Goal: Task Accomplishment & Management: Use online tool/utility

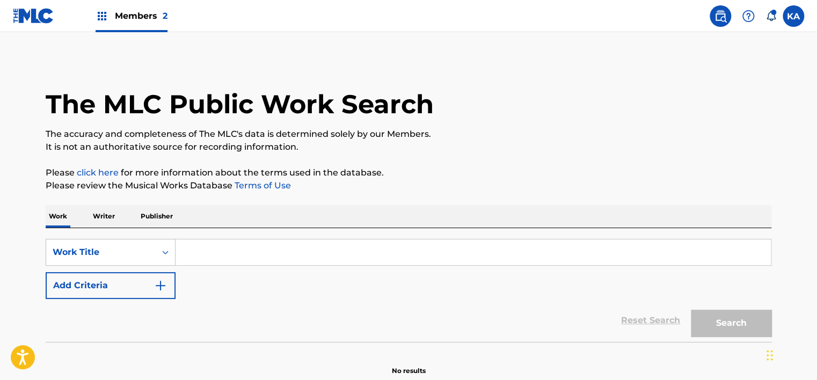
click at [142, 17] on span "Members 2" at bounding box center [141, 16] width 53 height 12
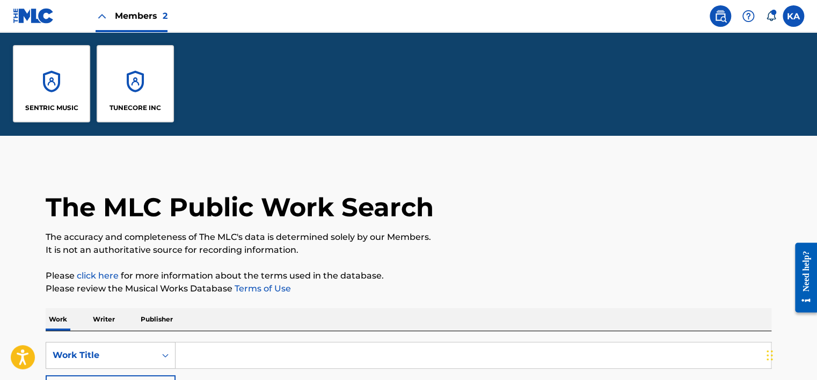
click at [132, 95] on div "TUNECORE INC" at bounding box center [135, 83] width 77 height 77
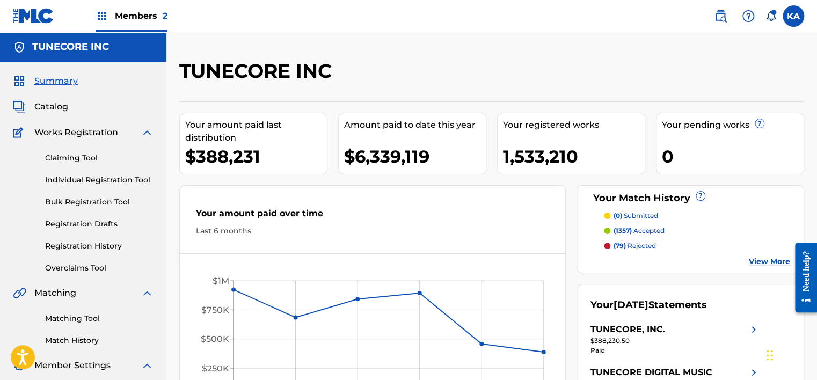
click at [88, 270] on link "Overclaims Tool" at bounding box center [99, 268] width 108 height 11
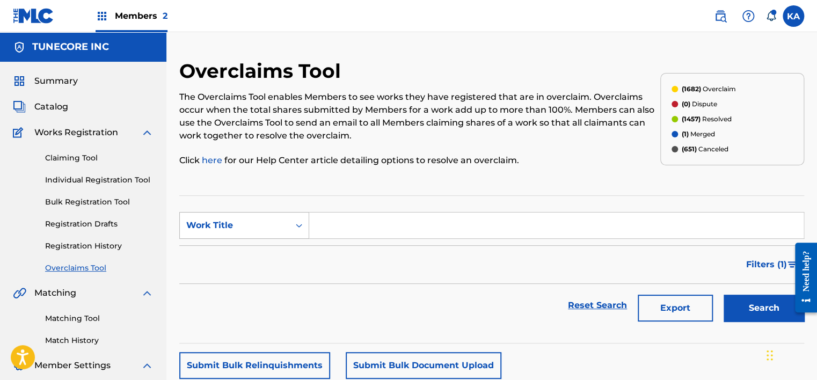
click at [267, 220] on div "Work Title" at bounding box center [234, 225] width 97 height 13
click at [244, 279] on div "Overclaim ID" at bounding box center [244, 279] width 129 height 27
click at [326, 213] on input "Search Form" at bounding box center [556, 226] width 494 height 26
paste input "33959"
drag, startPoint x: 745, startPoint y: 314, endPoint x: 740, endPoint y: 310, distance: 5.7
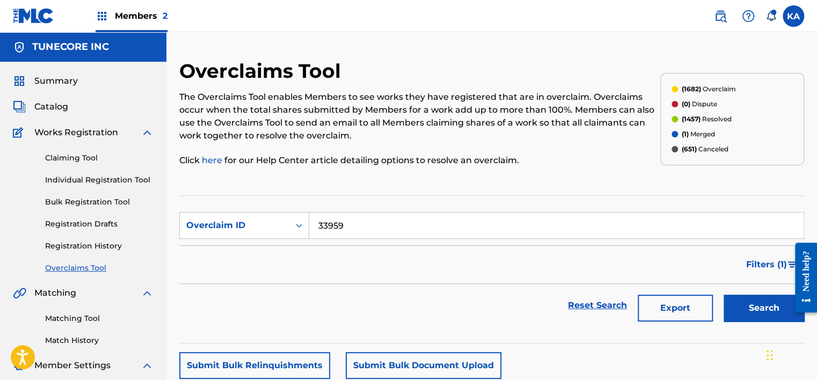
click at [745, 314] on button "Search" at bounding box center [764, 308] width 81 height 27
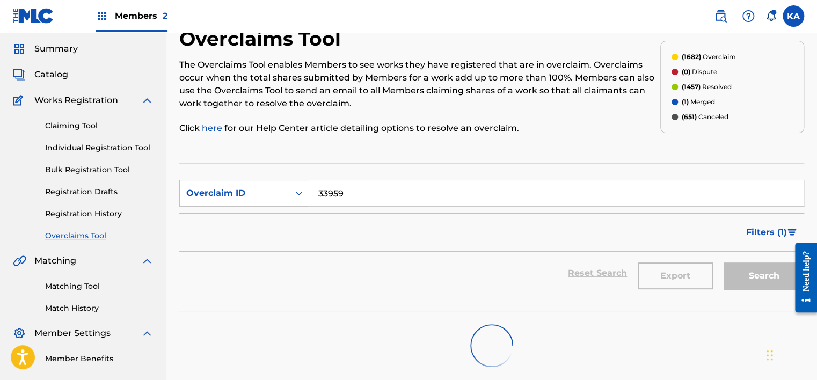
scroll to position [83, 0]
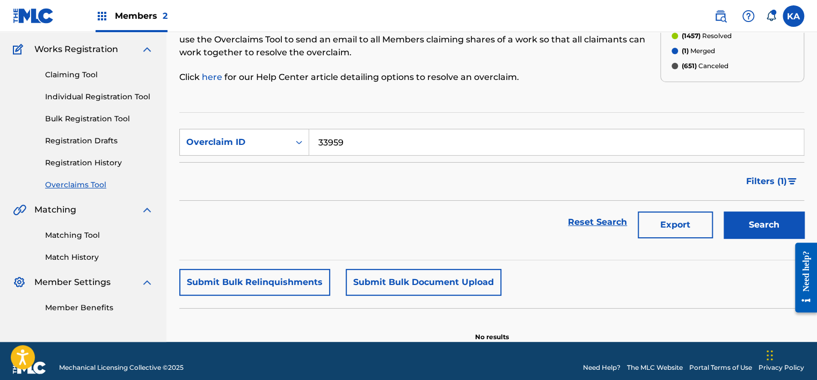
click at [777, 221] on button "Search" at bounding box center [764, 225] width 81 height 27
click at [318, 134] on input "33959" at bounding box center [556, 142] width 494 height 26
click at [324, 137] on input "33959" at bounding box center [556, 142] width 494 height 26
click at [322, 136] on input "33959" at bounding box center [556, 142] width 494 height 26
click at [378, 137] on input "33959" at bounding box center [556, 142] width 494 height 26
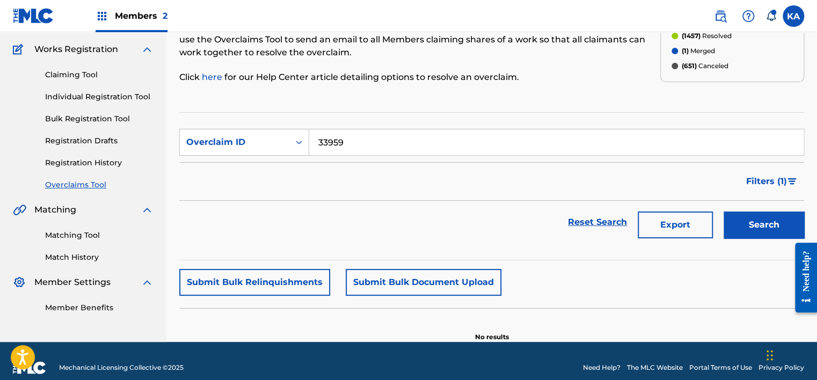
type input "33959"
click at [767, 225] on button "Search" at bounding box center [764, 225] width 81 height 27
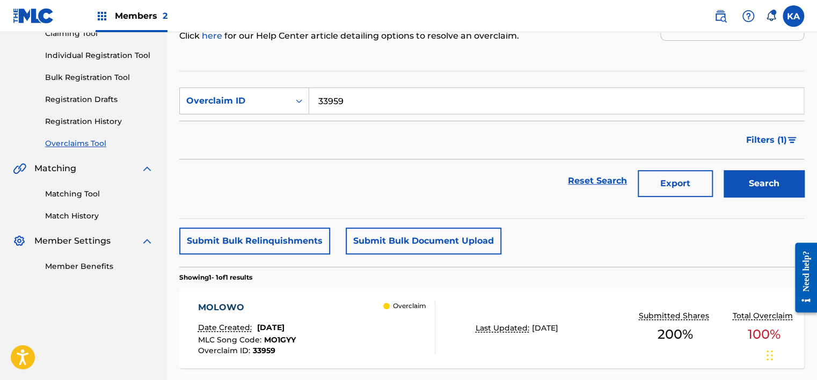
scroll to position [214, 0]
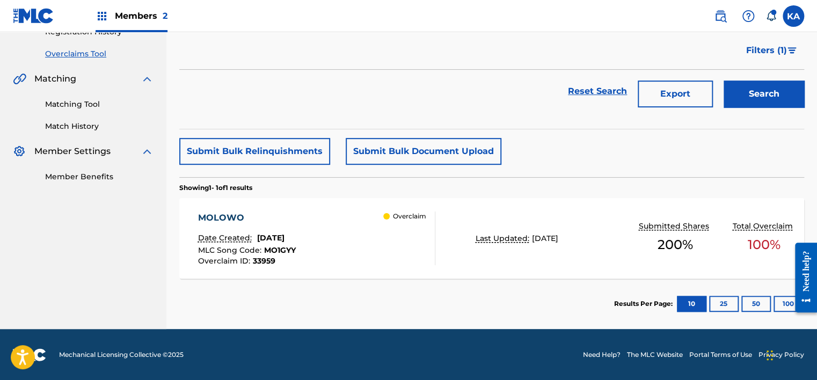
click at [367, 261] on div "MOLOWO Date Created: [DATE] MLC Song Code : MO1GYY Overclaim ID : 33959 Overcla…" at bounding box center [316, 239] width 237 height 54
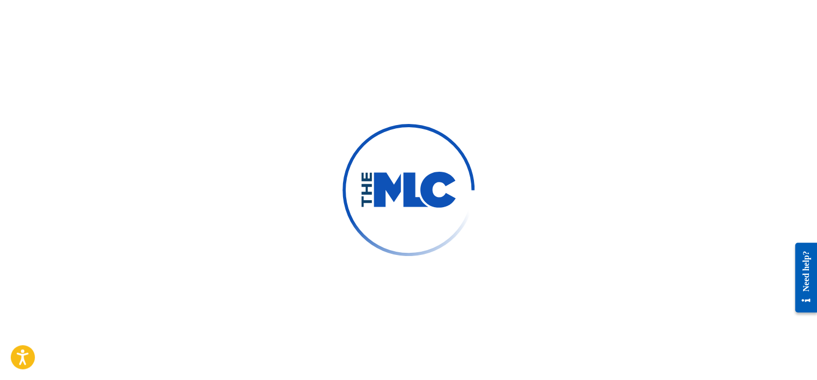
scroll to position [81, 0]
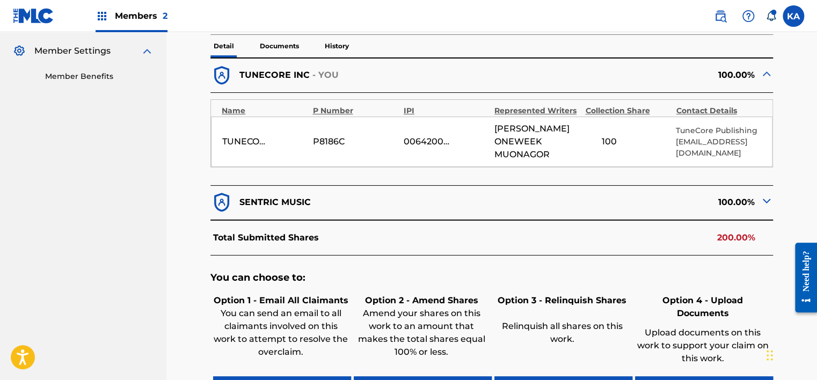
scroll to position [296, 0]
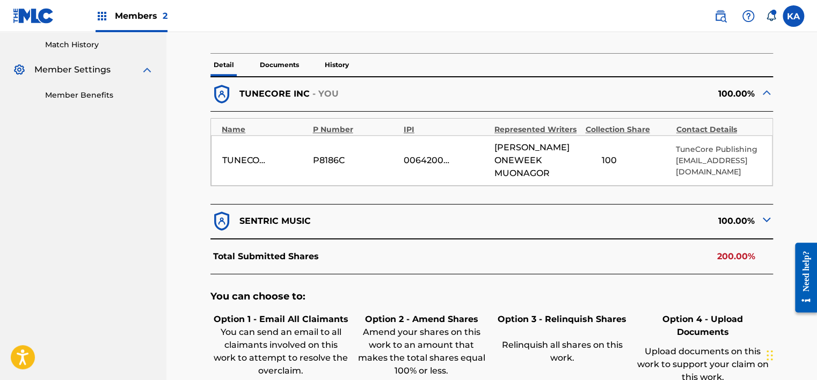
click at [295, 215] on p "SENTRIC MUSIC" at bounding box center [274, 221] width 71 height 13
click at [745, 225] on div "100.00%" at bounding box center [632, 221] width 281 height 23
click at [756, 210] on div "100.00%" at bounding box center [632, 221] width 281 height 23
click at [759, 215] on div "100.00%" at bounding box center [632, 221] width 281 height 23
click at [764, 213] on img at bounding box center [766, 219] width 13 height 13
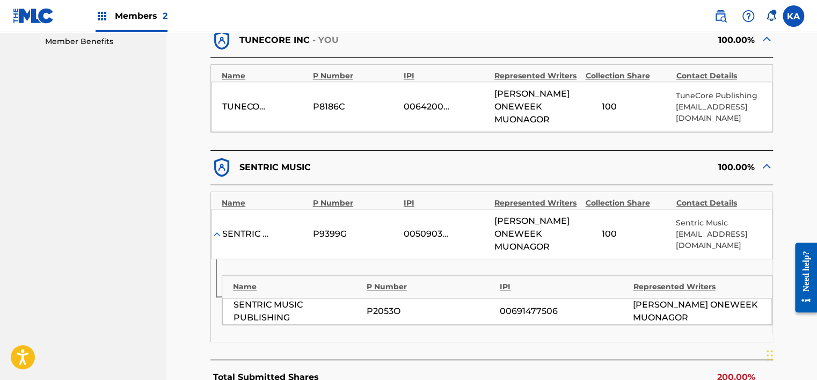
scroll to position [135, 0]
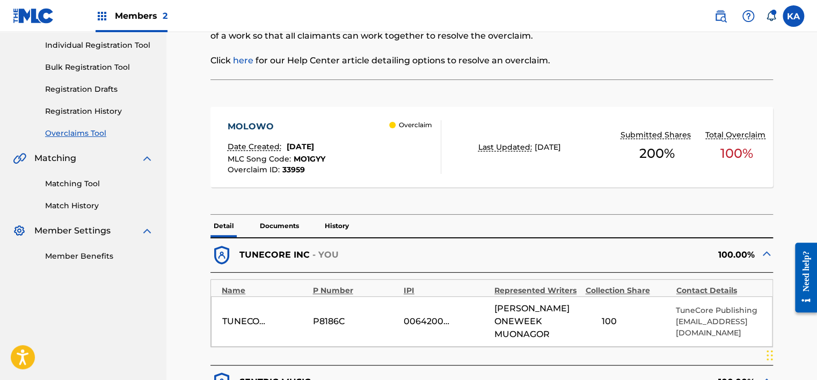
click at [284, 228] on p "Documents" at bounding box center [280, 226] width 46 height 23
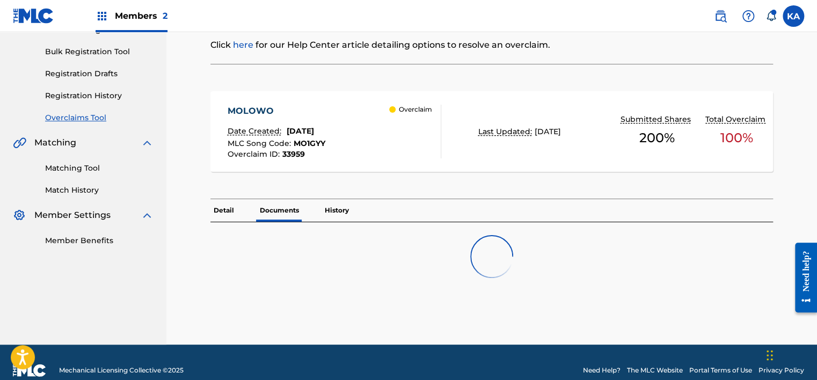
scroll to position [166, 0]
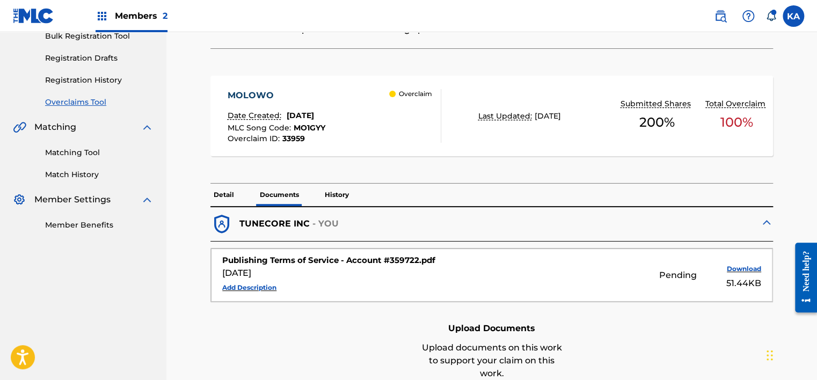
click at [747, 268] on button "Download" at bounding box center [735, 269] width 54 height 16
click at [118, 20] on span "Members 2" at bounding box center [141, 16] width 53 height 12
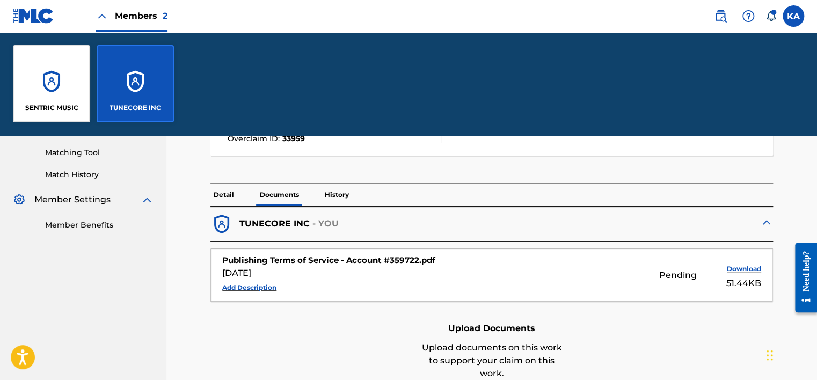
click at [801, 9] on label at bounding box center [793, 15] width 21 height 21
click at [793, 16] on input "KA [PERSON_NAME] [PERSON_NAME][EMAIL_ADDRESS][PERSON_NAME][DOMAIN_NAME] Notific…" at bounding box center [793, 16] width 0 height 0
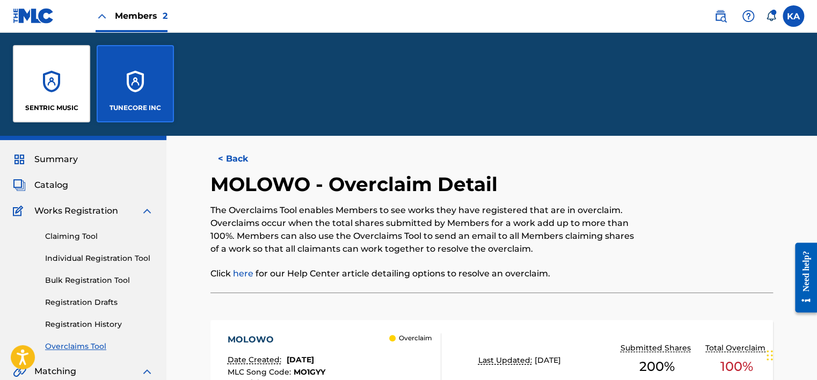
scroll to position [0, 0]
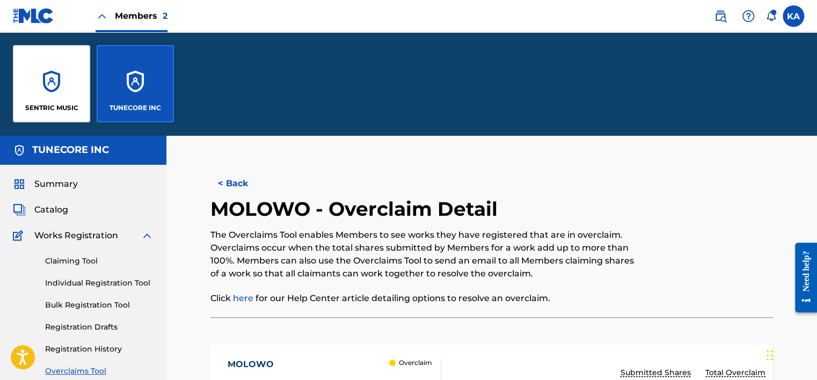
click at [223, 185] on button "< Back" at bounding box center [242, 183] width 64 height 27
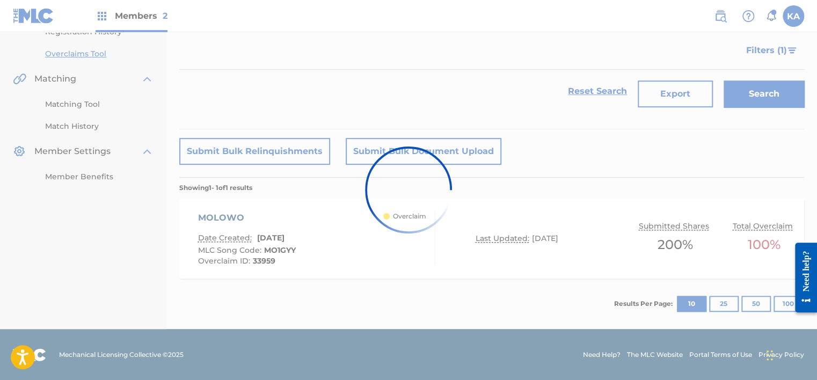
scroll to position [107, 0]
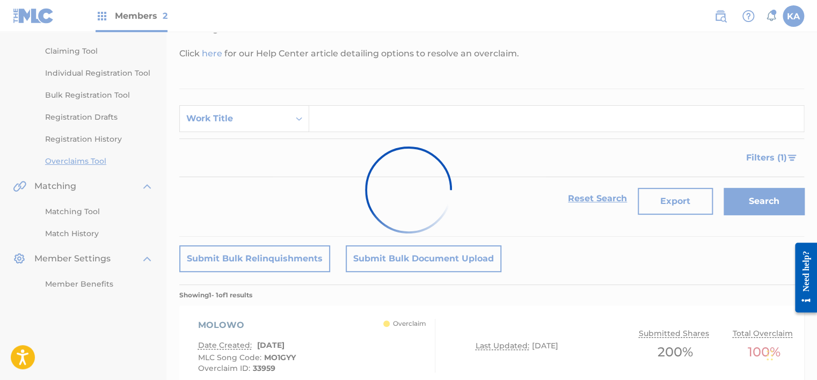
click at [264, 121] on div at bounding box center [408, 190] width 817 height 380
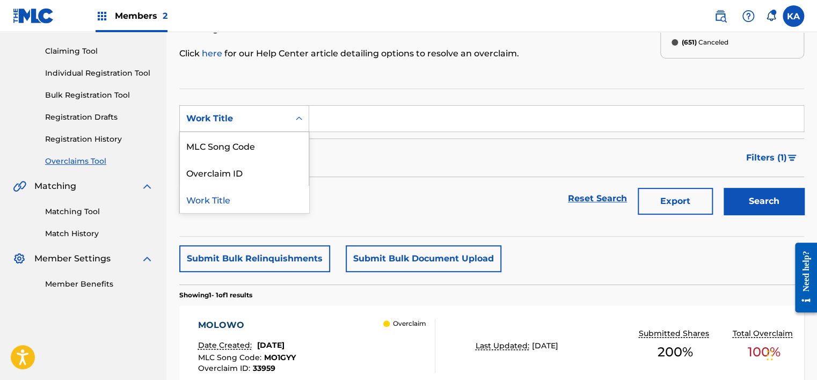
click at [271, 122] on div "Work Title" at bounding box center [234, 118] width 97 height 13
click at [254, 172] on div "Overclaim ID" at bounding box center [244, 172] width 129 height 27
click at [365, 129] on input "Search Form" at bounding box center [556, 119] width 494 height 26
paste input "MO1GYY"
type input "MO1GYY"
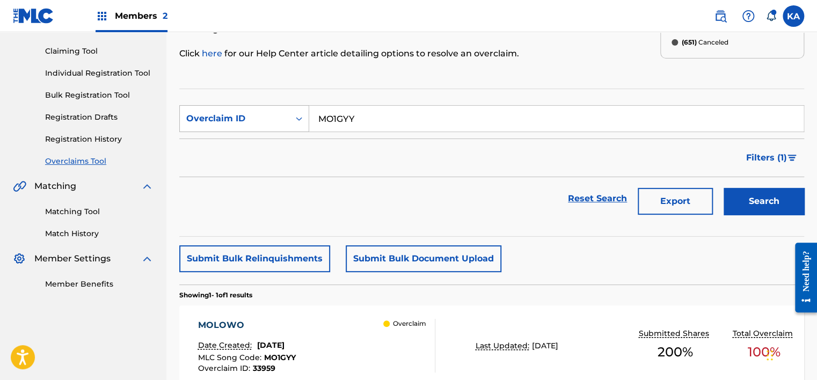
drag, startPoint x: 283, startPoint y: 126, endPoint x: 276, endPoint y: 129, distance: 7.5
click at [282, 126] on div "Overclaim ID" at bounding box center [235, 118] width 110 height 20
click at [254, 149] on div "Work Title" at bounding box center [244, 145] width 129 height 27
click at [245, 128] on div "Work Title" at bounding box center [235, 118] width 110 height 20
click at [256, 147] on div "MLC Song Code" at bounding box center [244, 145] width 129 height 27
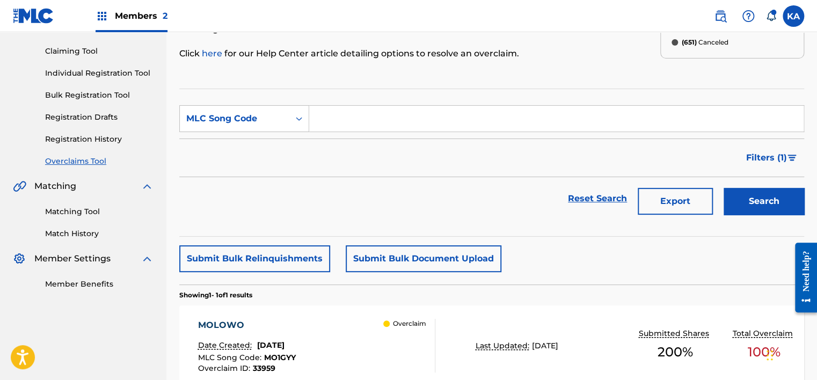
click at [325, 134] on form "SearchWithCriteriaa803e02e-caf2-4d1f-8d29-dc83d6050aa0 MLC Song Code Filter Sta…" at bounding box center [491, 162] width 625 height 115
click at [334, 125] on input "Search Form" at bounding box center [556, 119] width 494 height 26
paste input "MO1GYY"
type input "MO1GYY"
click at [745, 207] on button "Search" at bounding box center [764, 201] width 81 height 27
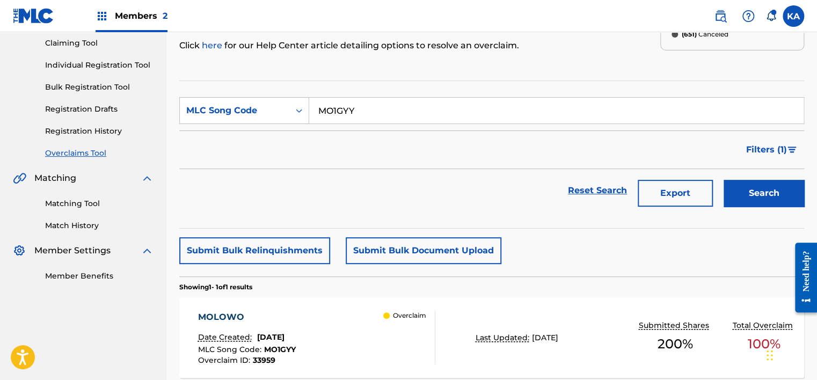
scroll to position [214, 0]
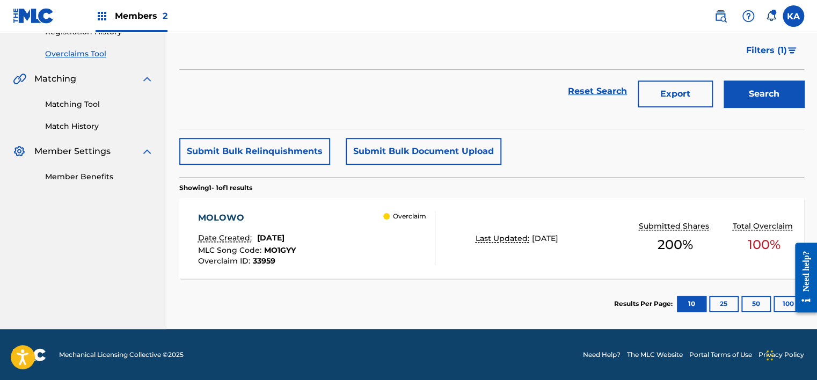
click at [483, 260] on div "MOLOWO Date Created: [DATE] MLC Song Code : MO1GYY Overclaim ID : 33959 Overcla…" at bounding box center [491, 238] width 625 height 81
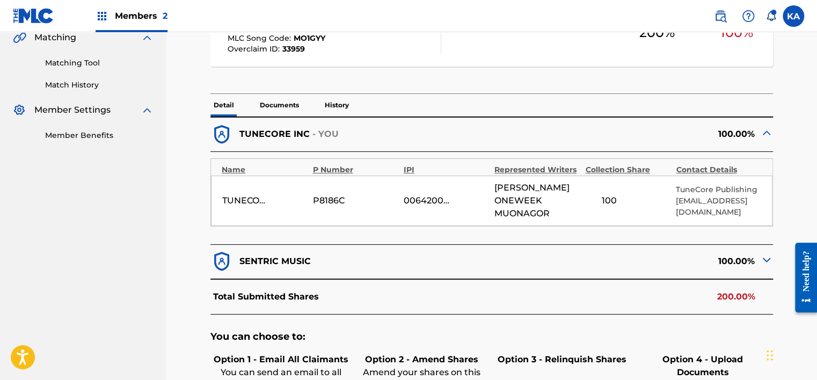
scroll to position [296, 0]
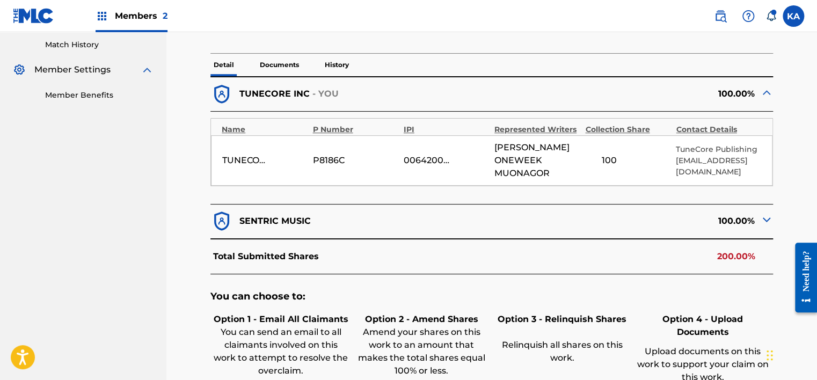
click at [755, 214] on div "100.00%" at bounding box center [632, 221] width 281 height 23
click at [768, 213] on img at bounding box center [766, 219] width 13 height 13
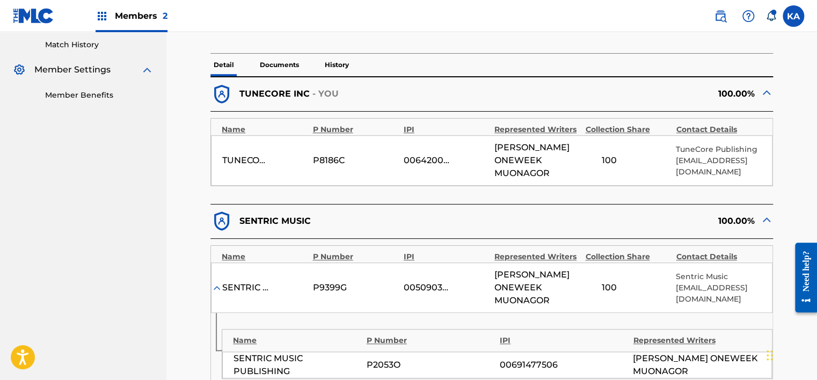
click at [138, 16] on span "Members 2" at bounding box center [141, 16] width 53 height 12
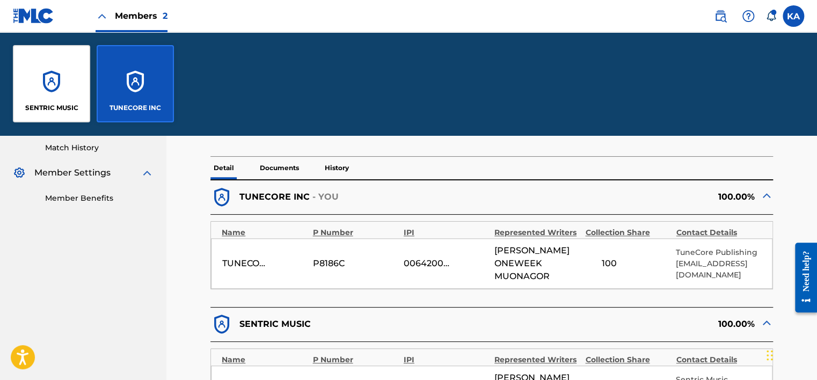
scroll to position [399, 0]
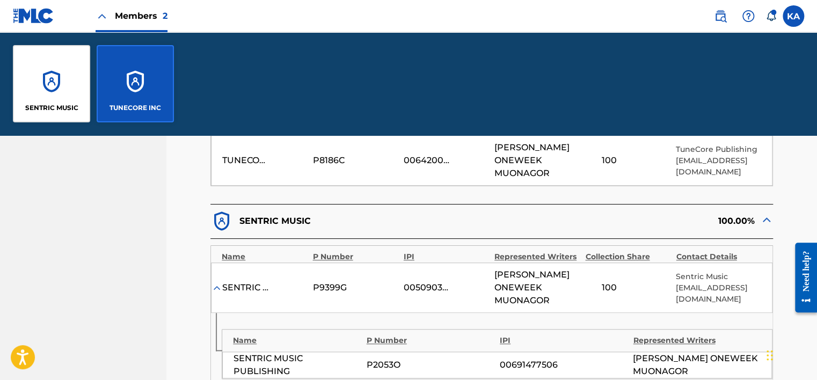
click at [51, 79] on div "SENTRIC MUSIC" at bounding box center [51, 83] width 77 height 77
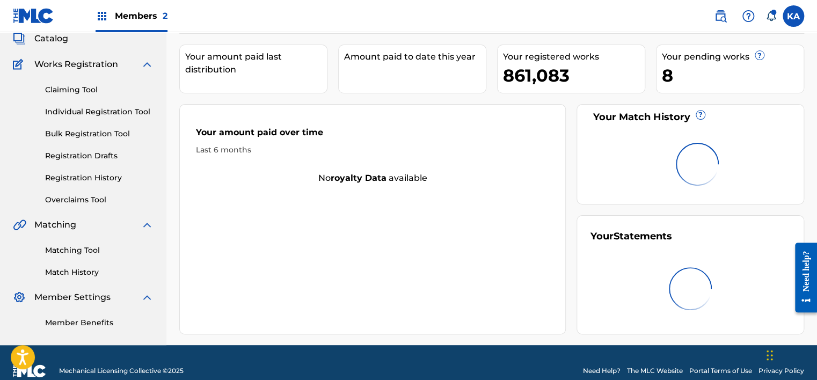
scroll to position [84, 0]
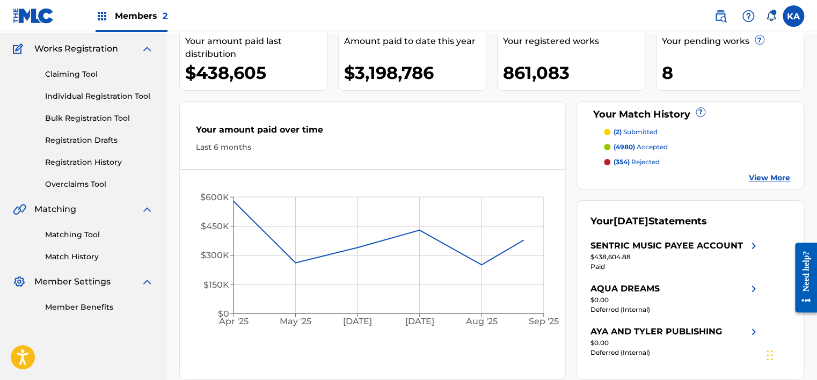
click at [79, 180] on link "Overclaims Tool" at bounding box center [99, 184] width 108 height 11
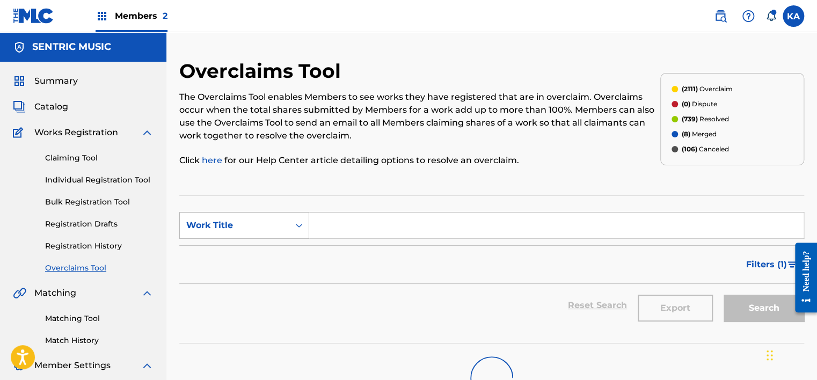
click at [294, 219] on div "Search Form" at bounding box center [298, 225] width 19 height 19
click at [244, 280] on div "Overclaim ID" at bounding box center [244, 279] width 129 height 27
click at [315, 226] on input "Search Form" at bounding box center [556, 226] width 494 height 26
paste input "[EMAIL_ADDRESS][DOMAIN_NAME]"
type input "[EMAIL_ADDRESS][DOMAIN_NAME]"
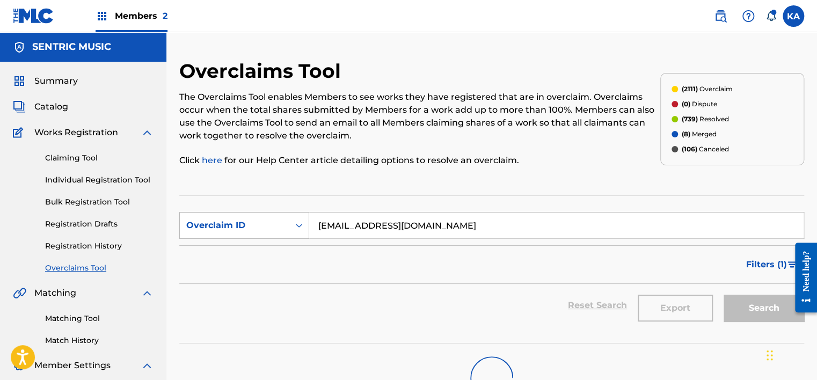
drag, startPoint x: 449, startPoint y: 228, endPoint x: 247, endPoint y: 228, distance: 201.9
click at [247, 228] on div "SearchWithCriteriafba9a179-0d09-4711-971b-e83a828b46f6 Overclaim ID [EMAIL_ADDR…" at bounding box center [491, 225] width 625 height 27
paste input "33959"
type input "33959"
click at [752, 302] on div "Search" at bounding box center [761, 305] width 86 height 43
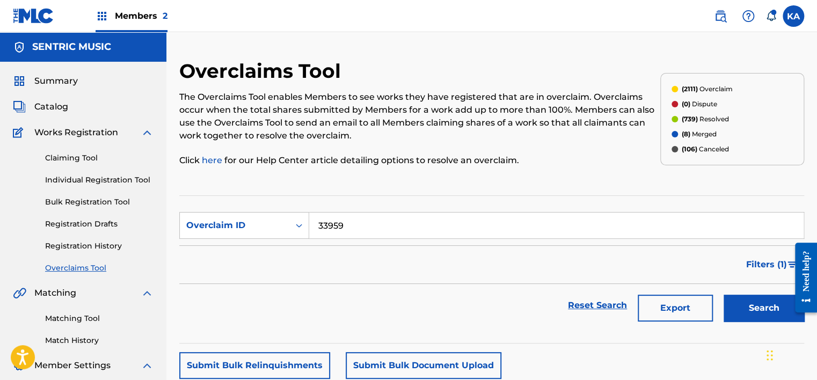
click at [748, 302] on button "Search" at bounding box center [764, 308] width 81 height 27
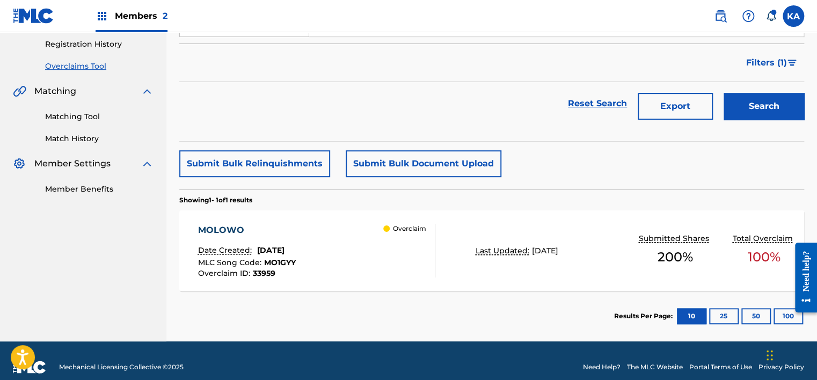
scroll to position [214, 0]
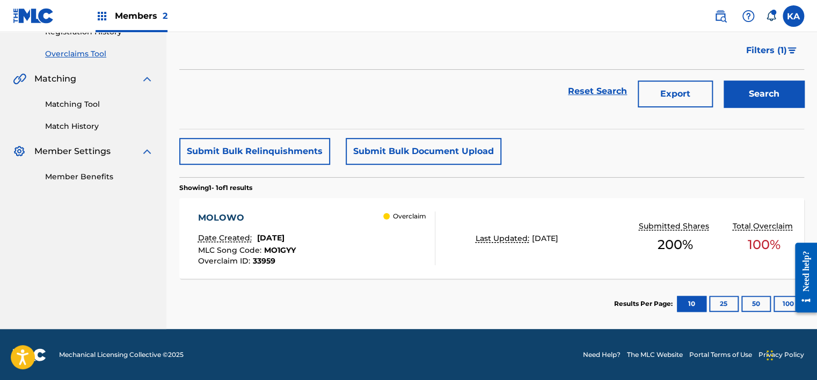
click at [347, 224] on div "MOLOWO Date Created: [DATE] MLC Song Code : MO1GYY Overclaim ID : 33959 Overcla…" at bounding box center [316, 239] width 237 height 54
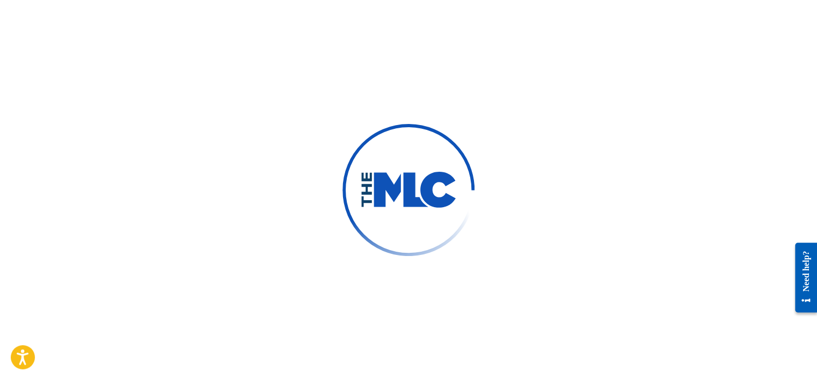
scroll to position [81, 0]
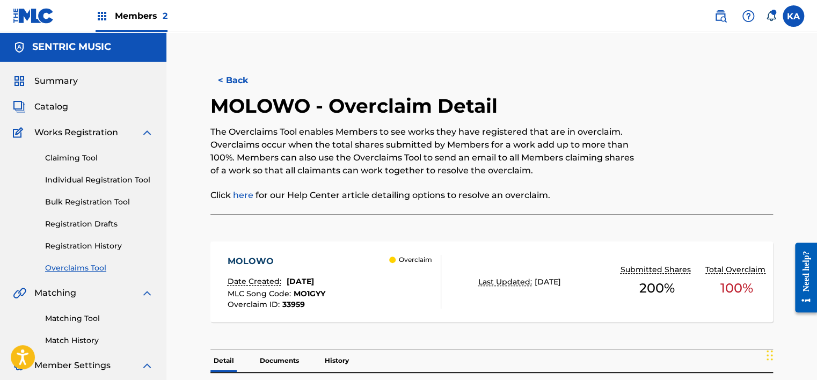
click at [127, 12] on span "Members 2" at bounding box center [141, 16] width 53 height 12
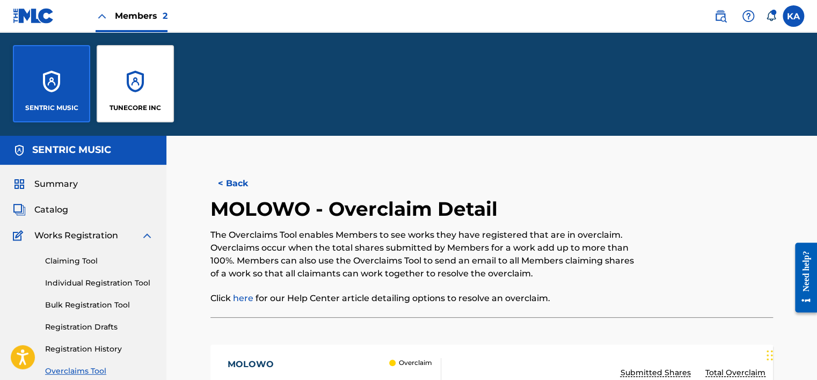
click at [127, 107] on p "TUNECORE INC" at bounding box center [136, 108] width 52 height 10
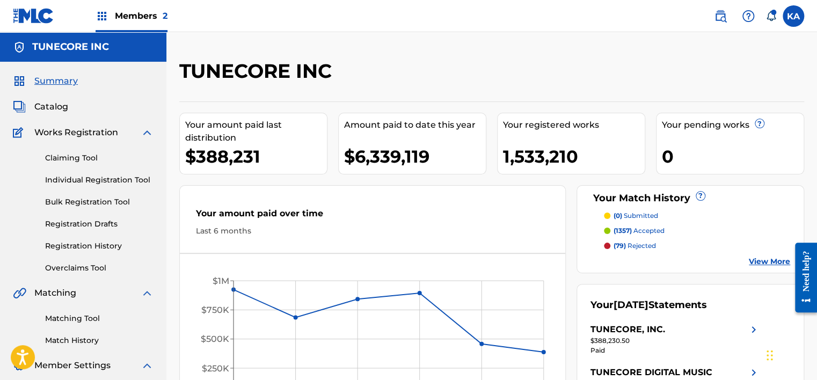
click at [88, 278] on div "Summary Catalog Works Registration Claiming Tool Individual Registration Tool B…" at bounding box center [83, 236] width 166 height 348
click at [96, 269] on link "Overclaims Tool" at bounding box center [99, 268] width 108 height 11
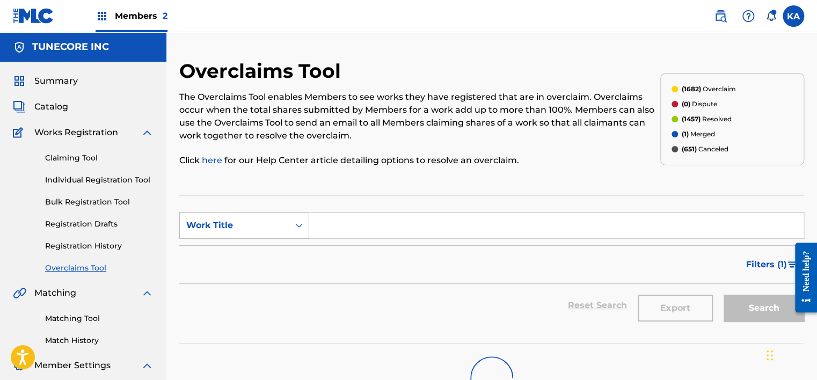
click at [280, 226] on div "Work Title" at bounding box center [234, 225] width 97 height 13
click at [230, 279] on div "Overclaim ID" at bounding box center [244, 279] width 129 height 27
drag, startPoint x: 314, startPoint y: 235, endPoint x: 326, endPoint y: 235, distance: 12.4
click at [314, 235] on input "Search Form" at bounding box center [556, 226] width 494 height 26
paste input "33959"
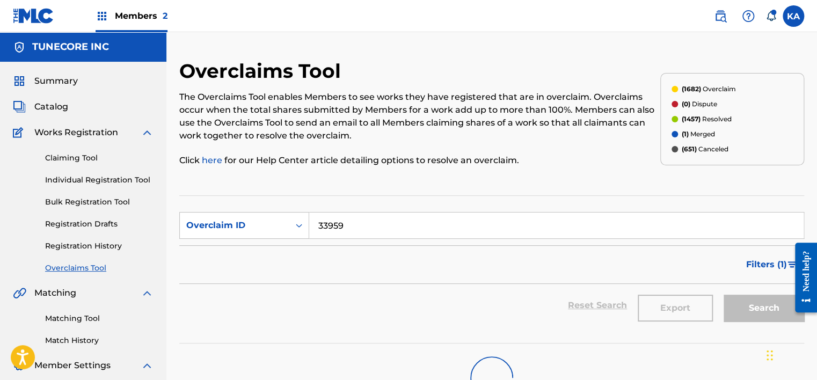
type input "33959"
click at [742, 298] on div "Search" at bounding box center [761, 305] width 86 height 43
